Goal: Task Accomplishment & Management: Complete application form

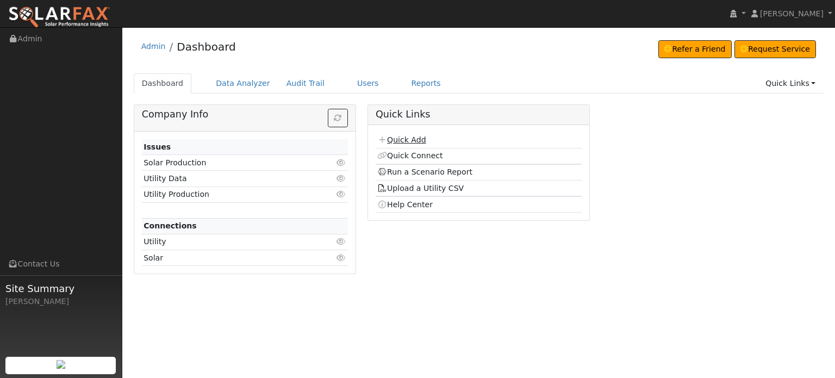
click at [402, 139] on link "Quick Add" at bounding box center [401, 139] width 48 height 9
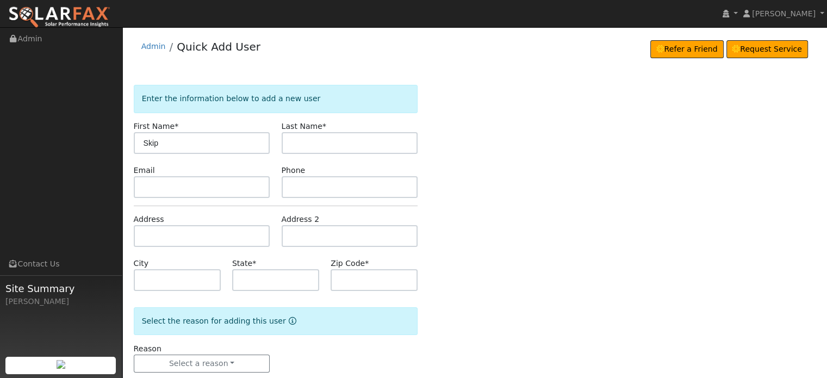
type input "Skip"
click at [308, 153] on input "text" at bounding box center [350, 143] width 136 height 22
click at [290, 140] on input "text" at bounding box center [350, 143] width 136 height 22
paste input "Lauderbaugh"
type input "Lauderbaugh"
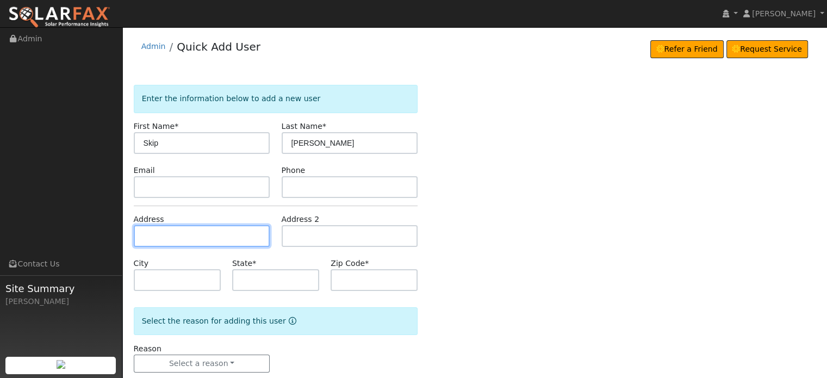
click at [145, 232] on input "text" at bounding box center [202, 236] width 136 height 22
paste input "[STREET_ADDRESS]"
type input "5786 Maywood Drive"
type input "Foresthill"
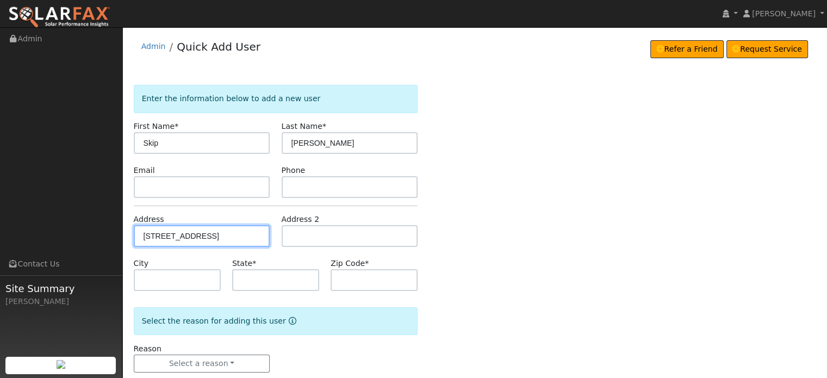
type input "CA"
type input "95631"
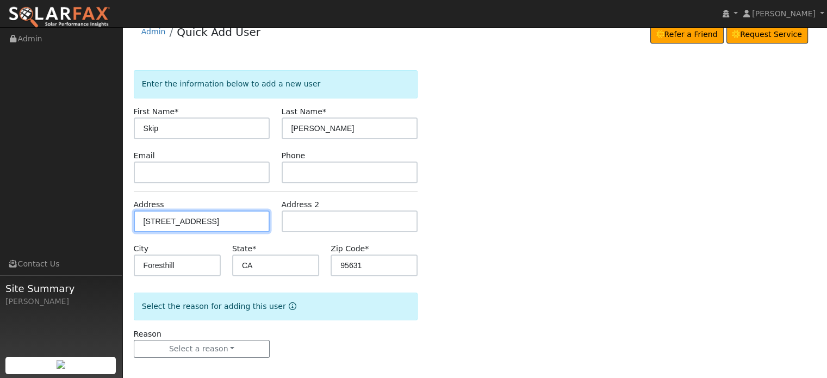
scroll to position [21, 0]
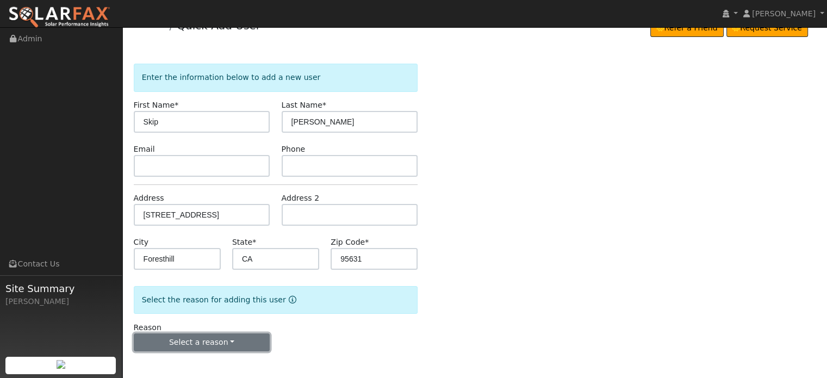
click at [207, 343] on button "Select a reason" at bounding box center [202, 342] width 136 height 18
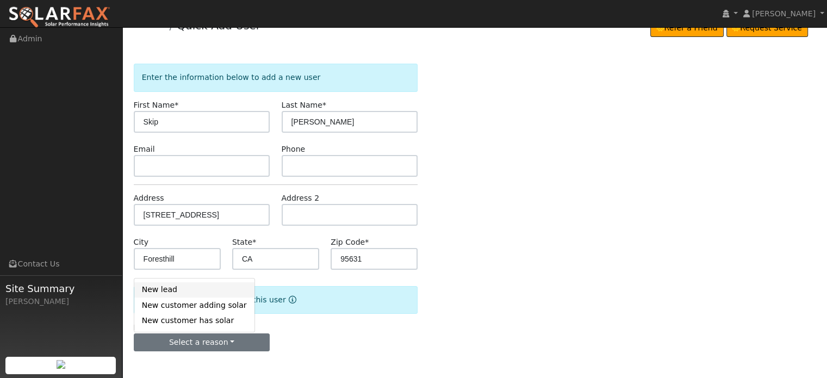
click at [165, 291] on link "New lead" at bounding box center [194, 289] width 120 height 15
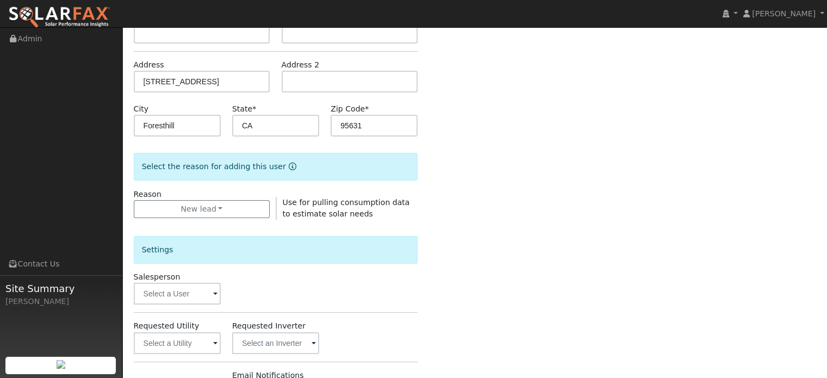
scroll to position [293, 0]
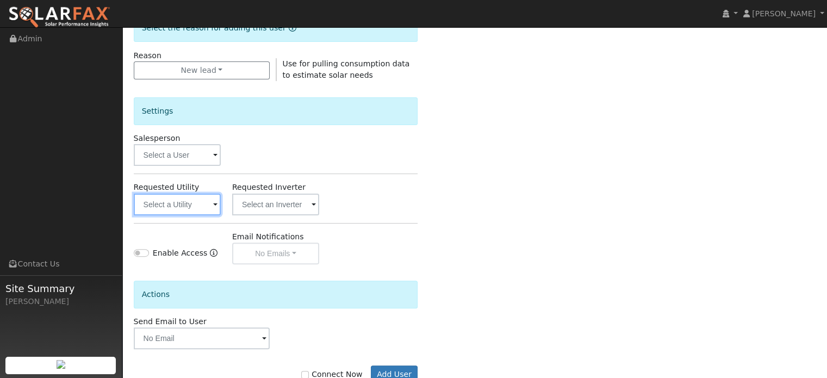
click at [186, 198] on input "text" at bounding box center [177, 205] width 87 height 22
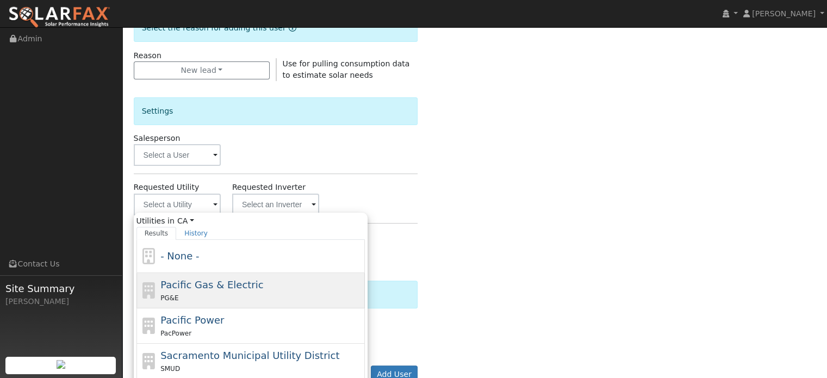
click at [184, 296] on div "PG&E" at bounding box center [261, 297] width 202 height 11
type input "Pacific Gas & Electric"
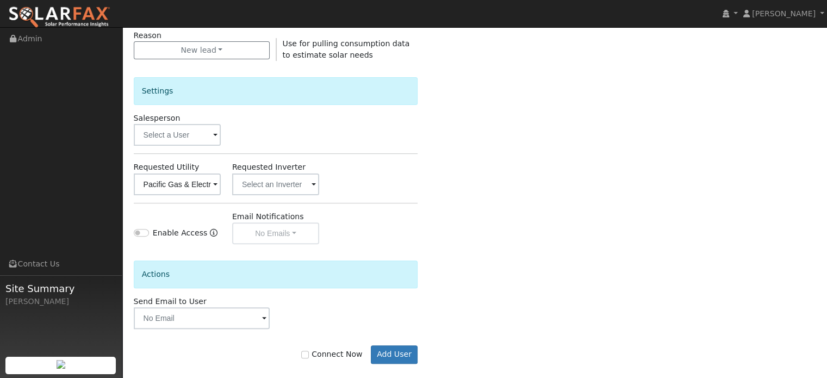
scroll to position [325, 0]
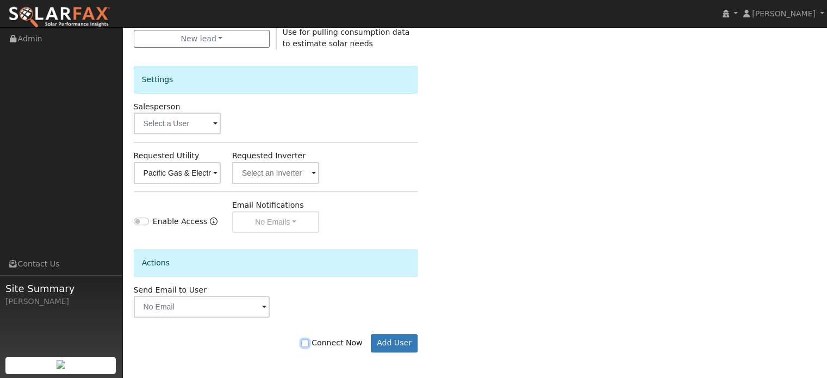
click at [309, 343] on input "Connect Now" at bounding box center [305, 343] width 8 height 8
checkbox input "true"
click at [389, 343] on button "Add User" at bounding box center [394, 343] width 47 height 18
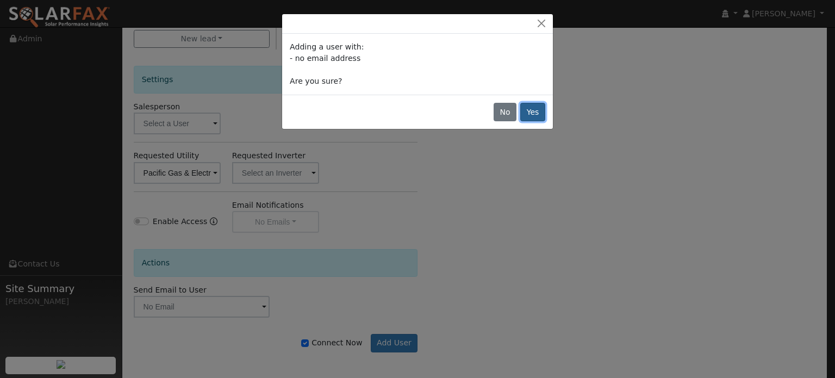
click at [531, 113] on button "Yes" at bounding box center [532, 112] width 25 height 18
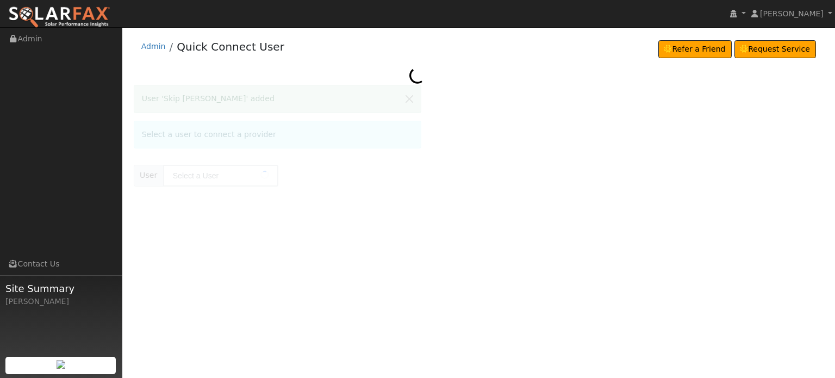
type input "Skip [PERSON_NAME]"
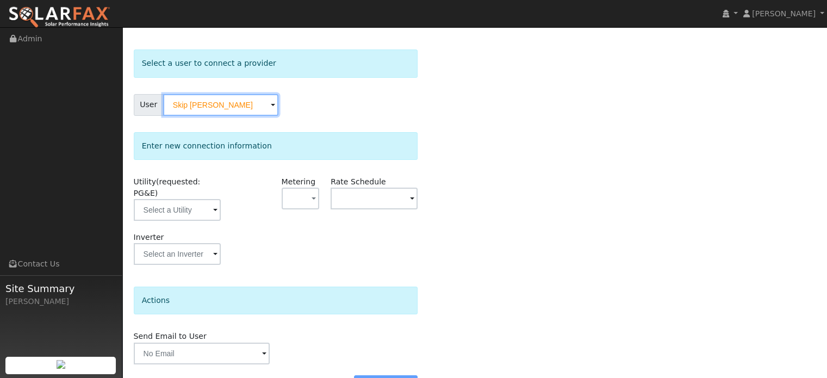
scroll to position [54, 0]
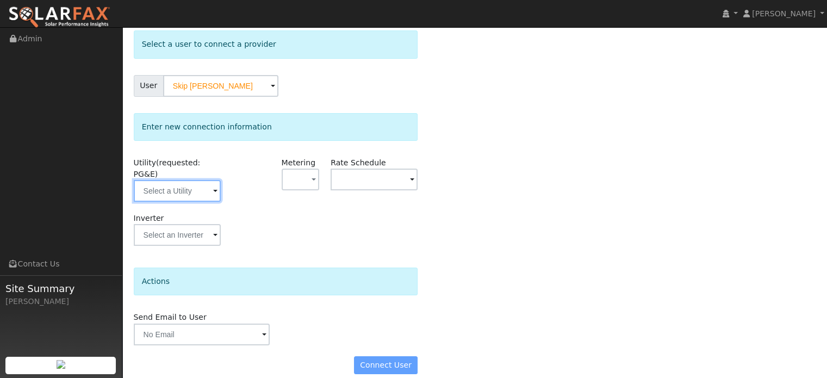
click at [189, 184] on input "text" at bounding box center [177, 191] width 87 height 22
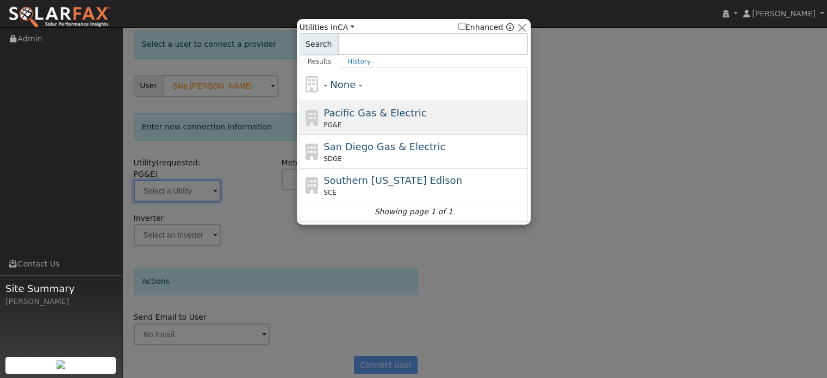
click at [375, 113] on span "Pacific Gas & Electric" at bounding box center [374, 112] width 103 height 11
type input "PG&E"
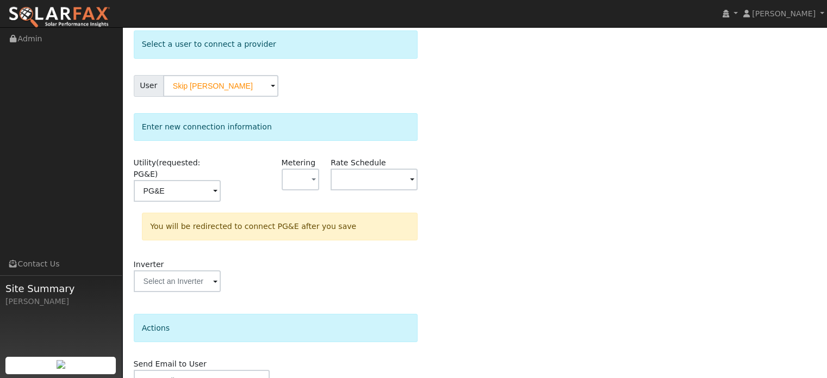
scroll to position [101, 0]
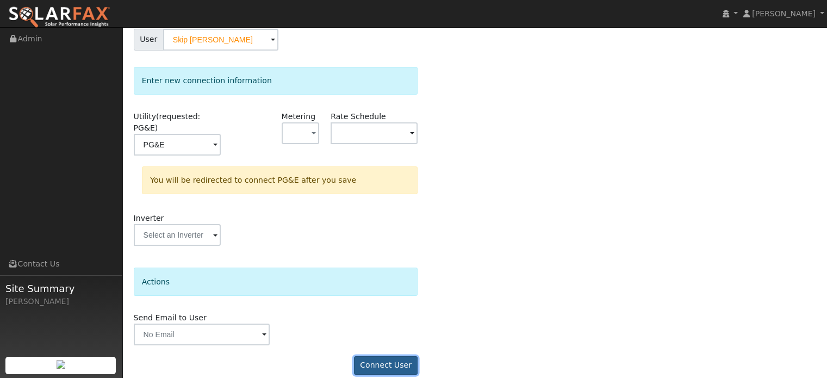
click at [391, 356] on button "Connect User" at bounding box center [386, 365] width 64 height 18
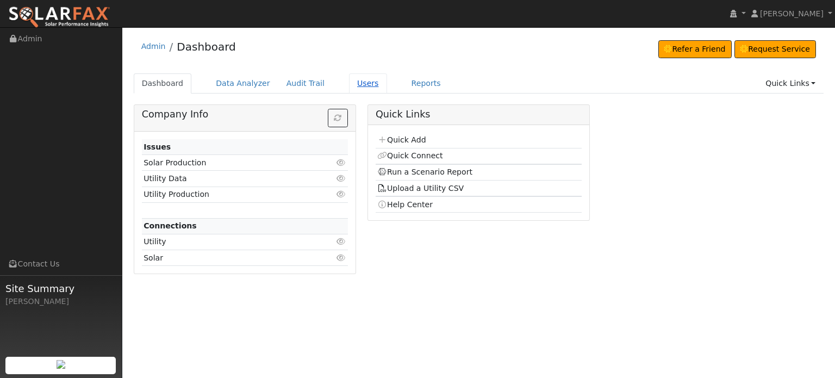
click at [350, 80] on link "Users" at bounding box center [368, 83] width 38 height 20
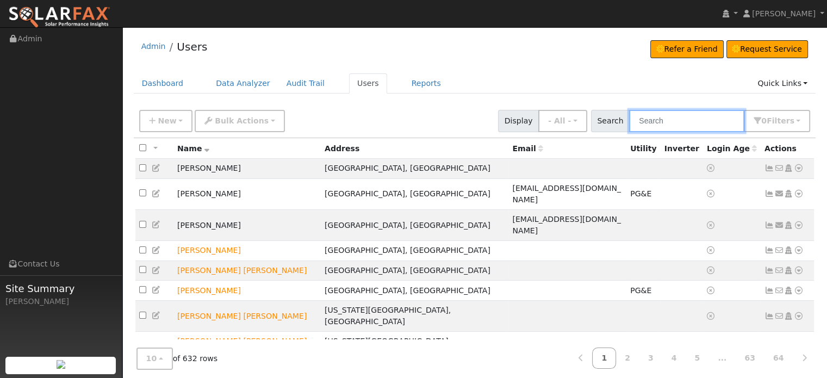
click at [664, 127] on input "text" at bounding box center [686, 121] width 115 height 22
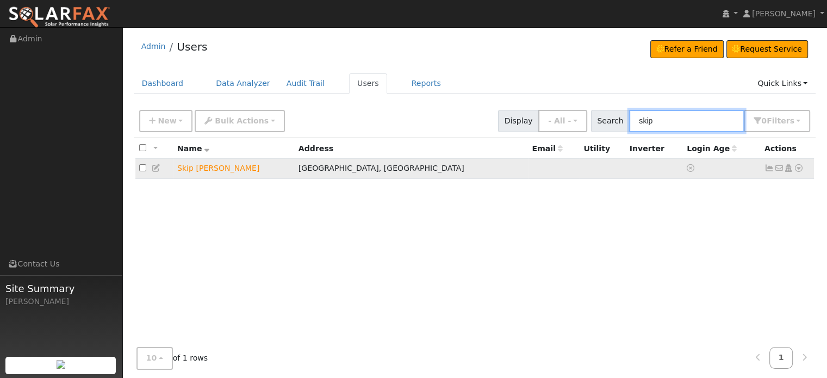
type input "skip"
click at [800, 169] on icon at bounding box center [799, 168] width 10 height 8
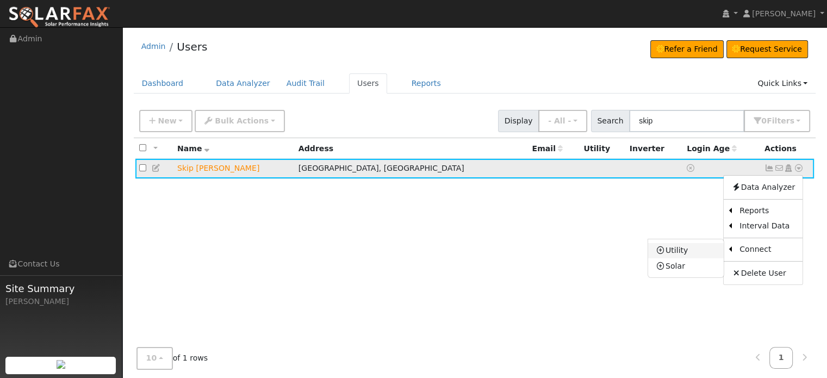
click at [676, 249] on link "Utility" at bounding box center [686, 250] width 76 height 15
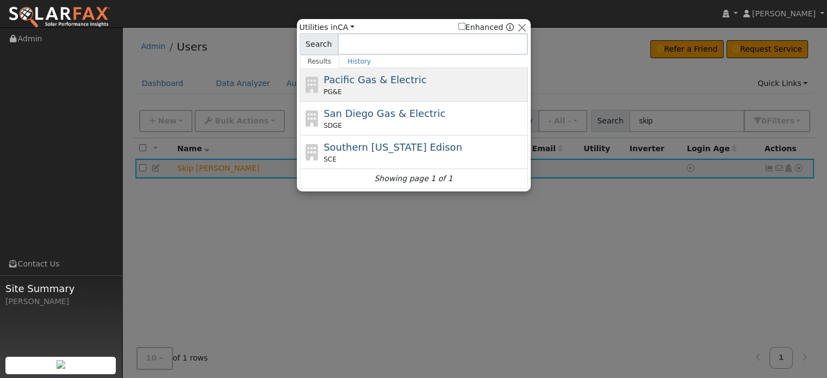
click at [374, 78] on span "Pacific Gas & Electric" at bounding box center [374, 79] width 103 height 11
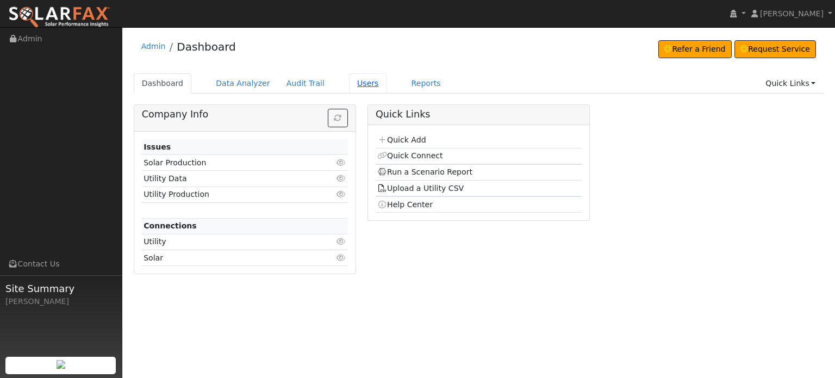
click at [349, 85] on link "Users" at bounding box center [368, 83] width 38 height 20
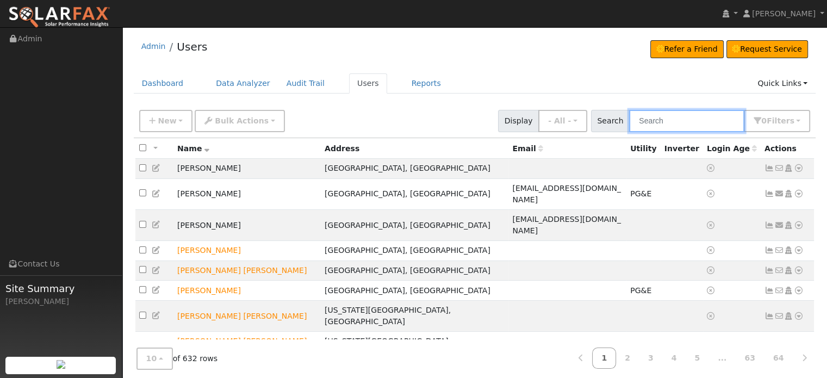
click at [658, 117] on input "text" at bounding box center [686, 121] width 115 height 22
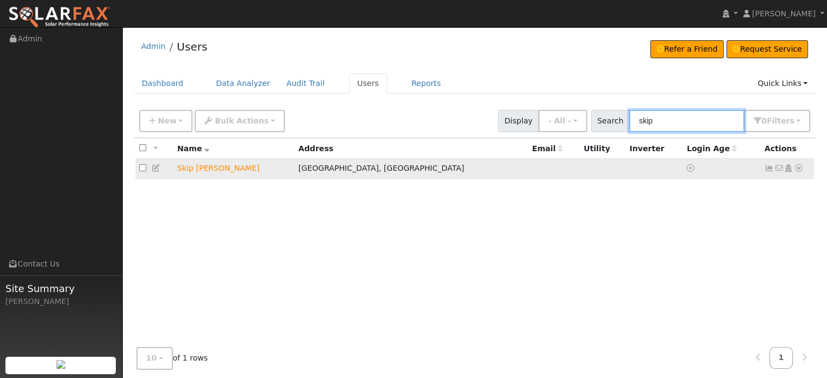
type input "skip"
click at [154, 169] on icon at bounding box center [157, 168] width 10 height 8
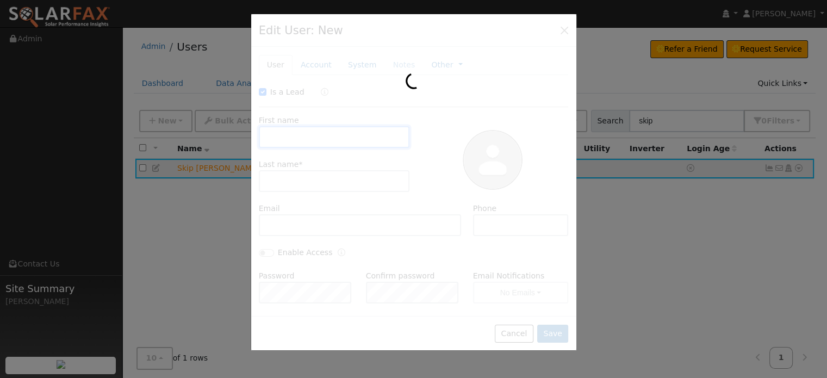
checkbox input "true"
type input "Skip"
type input "Lauderbaugh"
type input "Pacific Gas & Electric"
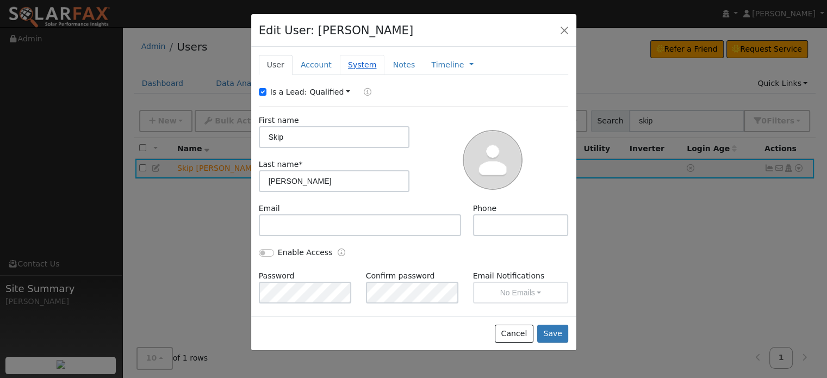
click at [354, 63] on link "System" at bounding box center [362, 65] width 45 height 20
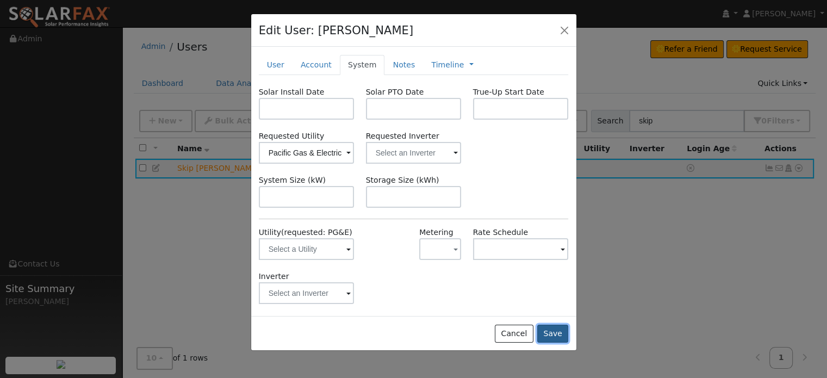
click at [551, 335] on button "Save" at bounding box center [553, 334] width 32 height 18
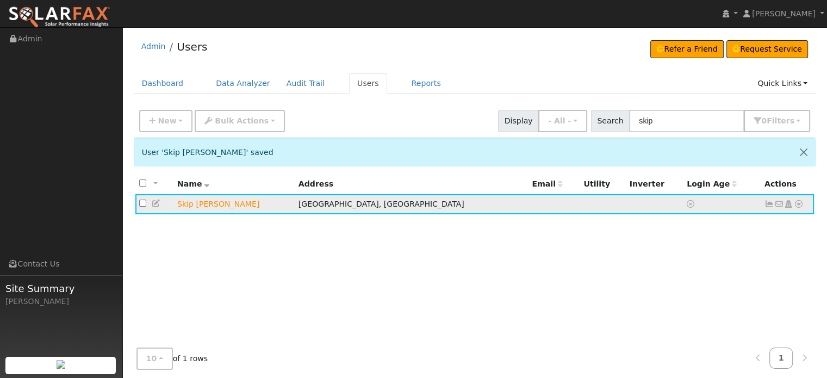
click at [152, 202] on icon at bounding box center [157, 204] width 10 height 8
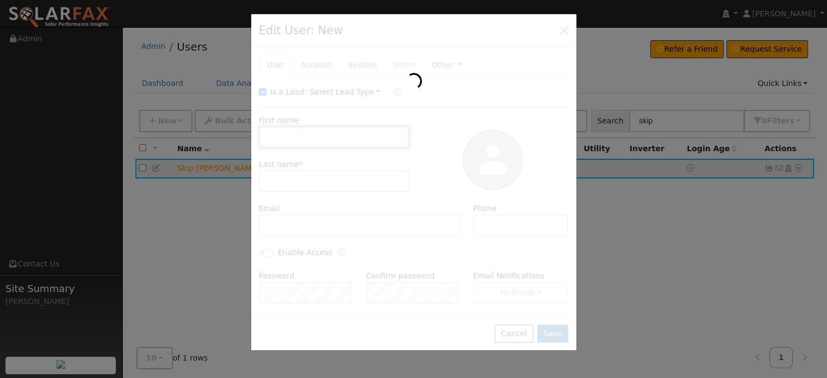
type input "Skip"
type input "Lauderbaugh"
type input "Pacific Gas & Electric"
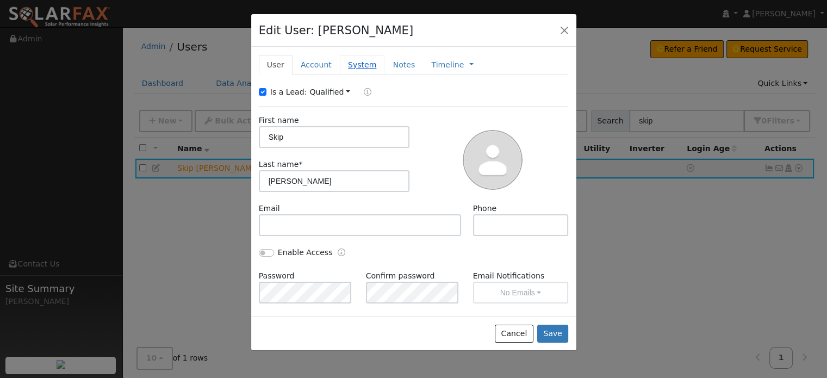
click at [350, 65] on link "System" at bounding box center [362, 65] width 45 height 20
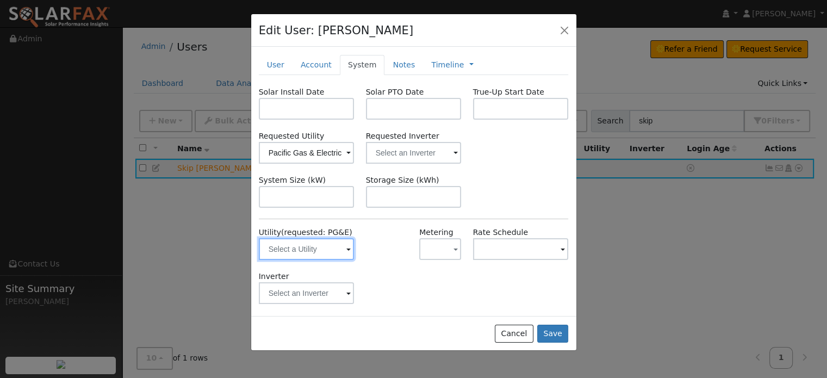
click at [297, 247] on input "text" at bounding box center [307, 249] width 96 height 22
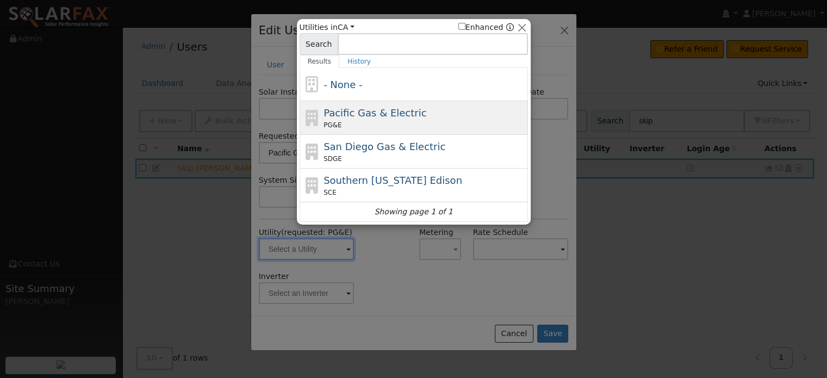
click at [342, 121] on div "PG&E" at bounding box center [424, 125] width 202 height 10
type input "PG&E"
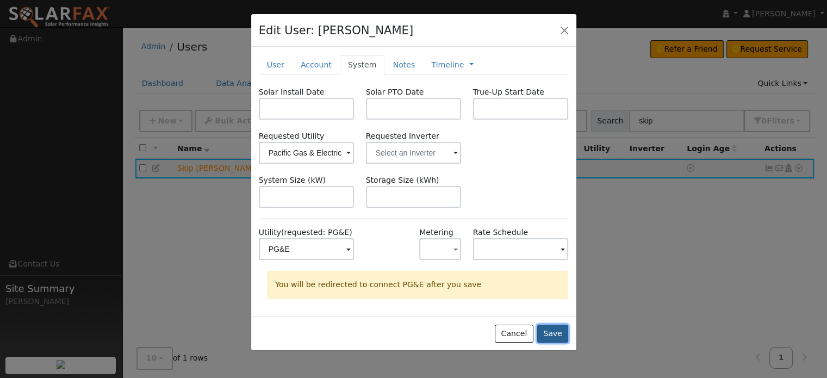
click at [556, 340] on button "Save" at bounding box center [553, 334] width 32 height 18
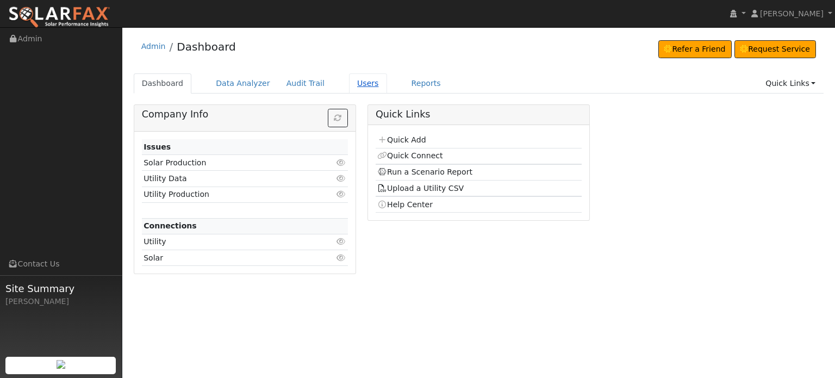
click at [351, 83] on link "Users" at bounding box center [368, 83] width 38 height 20
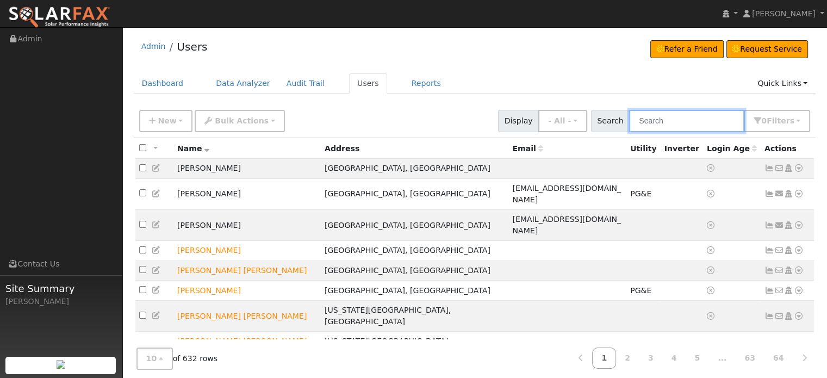
click at [675, 119] on input "text" at bounding box center [686, 121] width 115 height 22
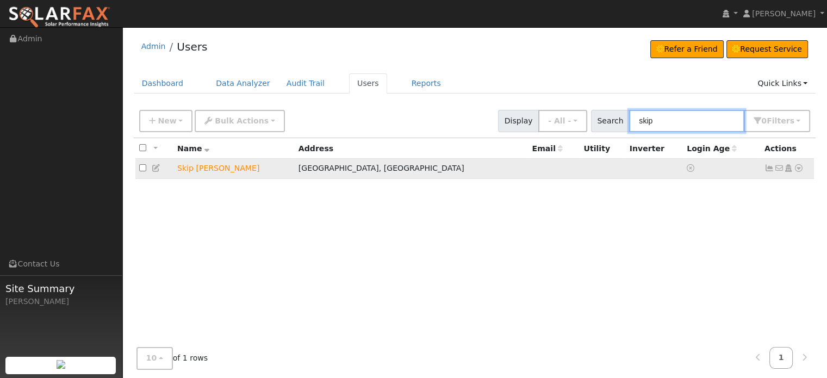
type input "skip"
click at [802, 166] on icon at bounding box center [799, 168] width 10 height 8
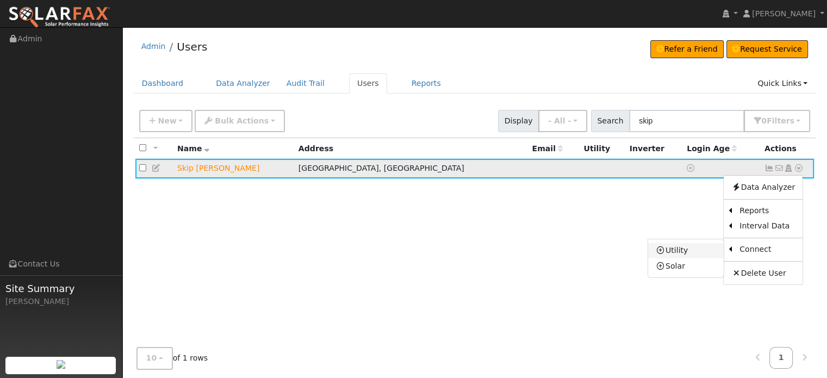
click at [679, 252] on link "Utility" at bounding box center [686, 250] width 76 height 15
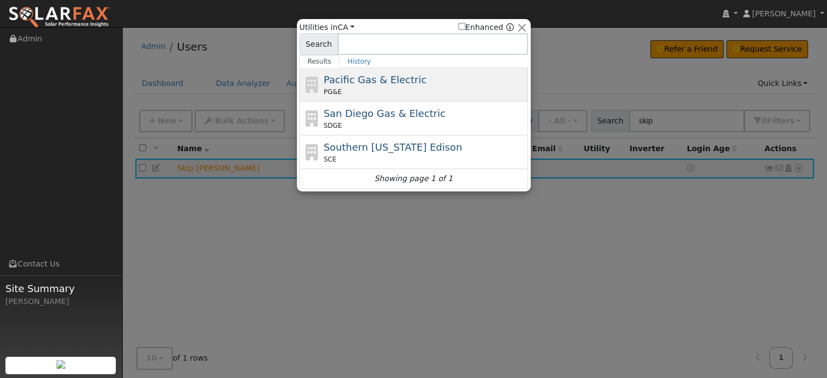
click at [404, 79] on span "Pacific Gas & Electric" at bounding box center [374, 79] width 103 height 11
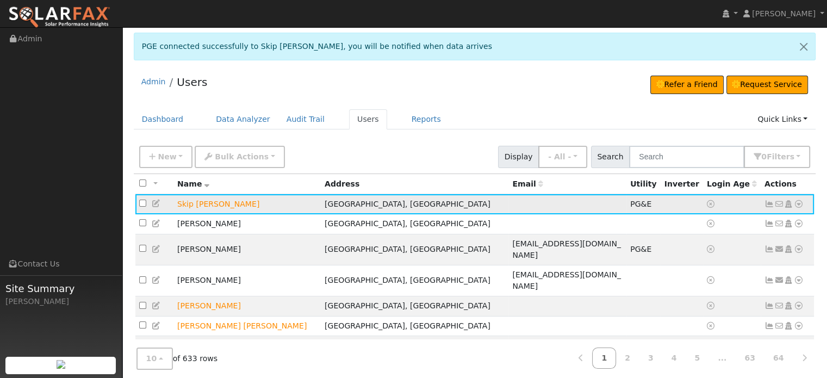
click at [768, 202] on icon at bounding box center [769, 204] width 10 height 8
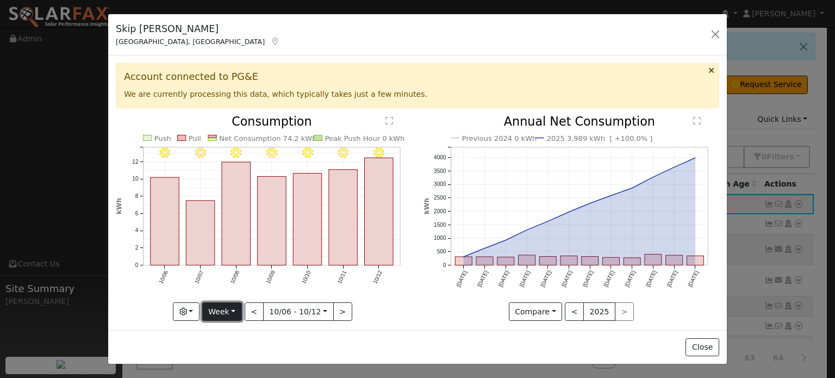
click at [239, 302] on button "Week" at bounding box center [222, 311] width 40 height 18
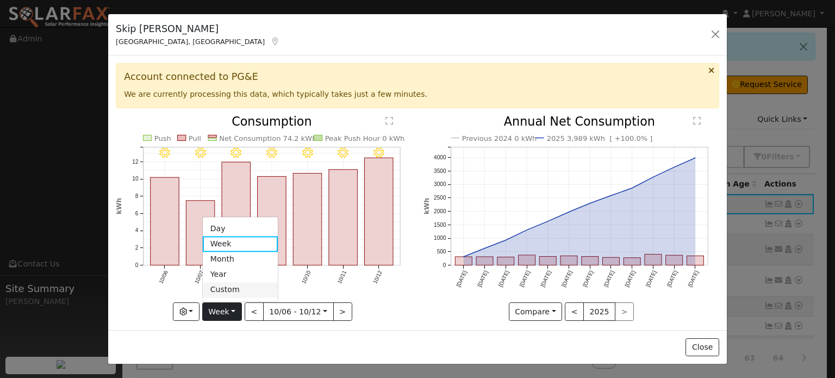
click at [228, 285] on link "Custom" at bounding box center [241, 289] width 76 height 15
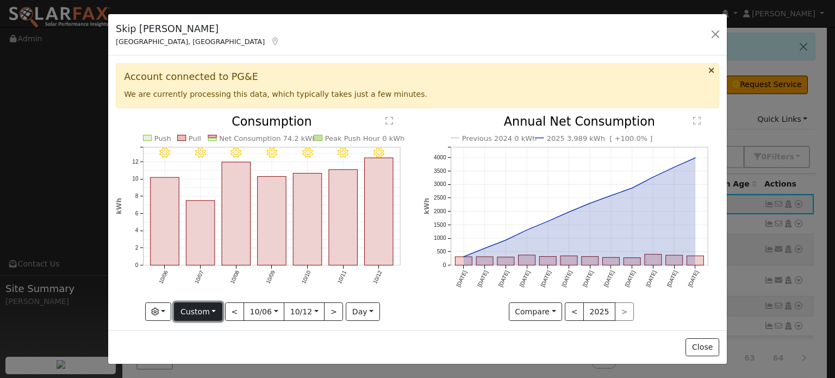
click at [212, 309] on button "Custom" at bounding box center [198, 311] width 48 height 18
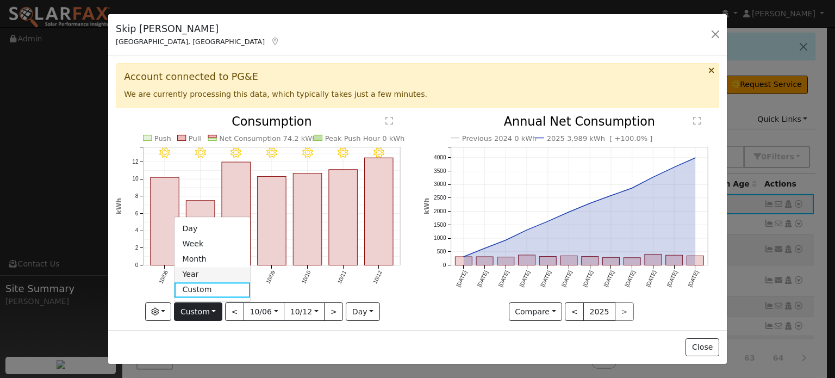
click at [194, 267] on link "Year" at bounding box center [213, 274] width 76 height 15
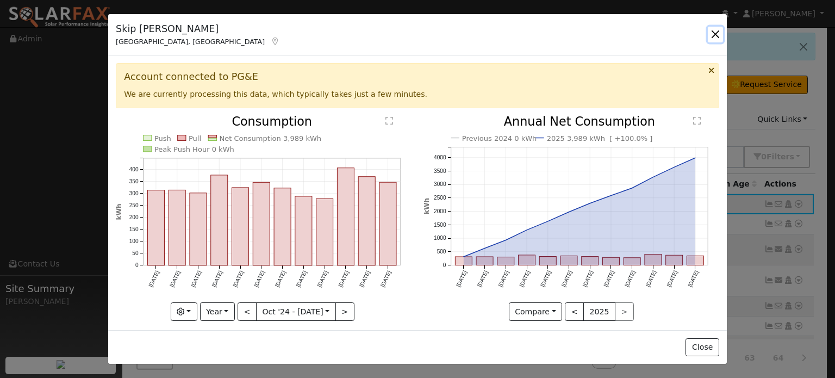
click at [717, 36] on button "button" at bounding box center [715, 34] width 15 height 15
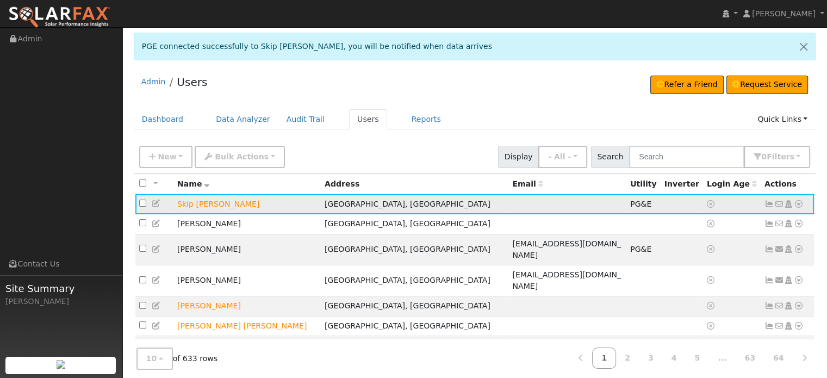
click at [796, 205] on icon at bounding box center [799, 204] width 10 height 8
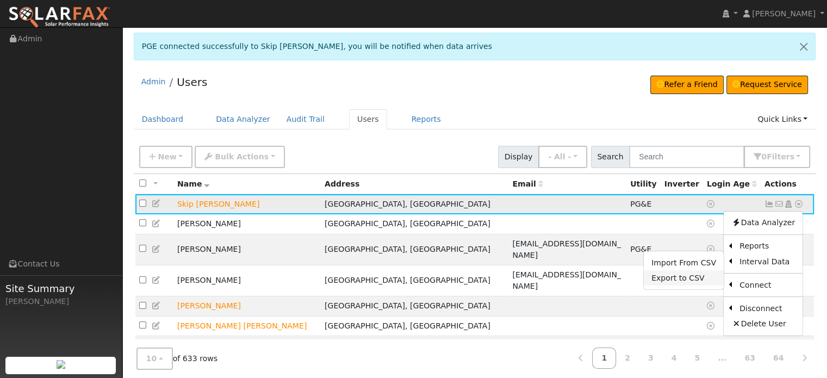
click at [670, 280] on link "Export to CSV" at bounding box center [684, 277] width 80 height 15
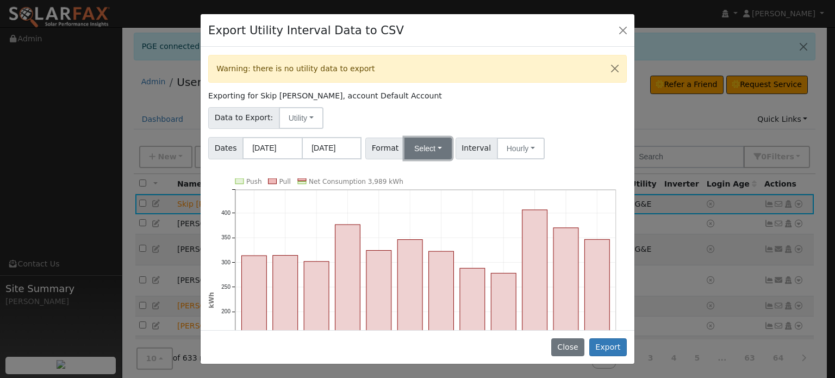
click at [435, 145] on button "Select" at bounding box center [427, 149] width 47 height 22
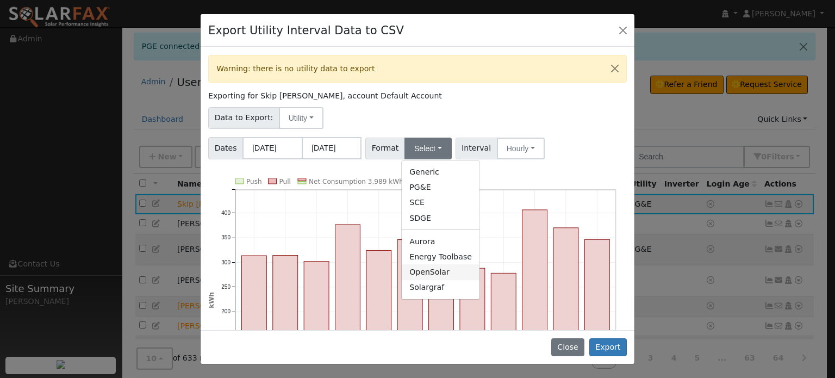
click at [422, 272] on link "OpenSolar" at bounding box center [441, 271] width 78 height 15
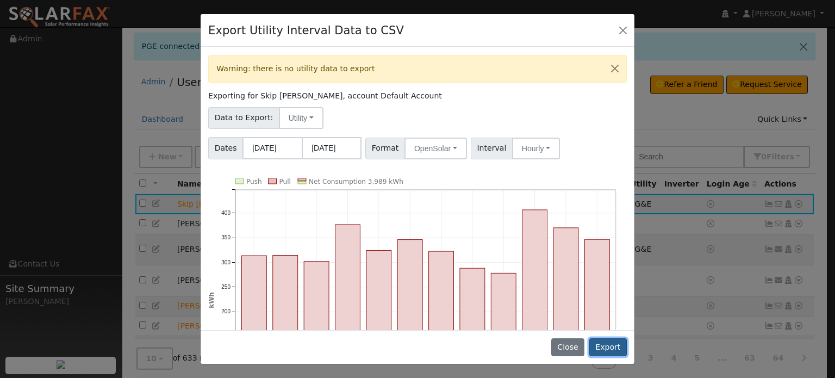
click at [604, 347] on button "Export" at bounding box center [608, 347] width 38 height 18
